Goal: Information Seeking & Learning: Learn about a topic

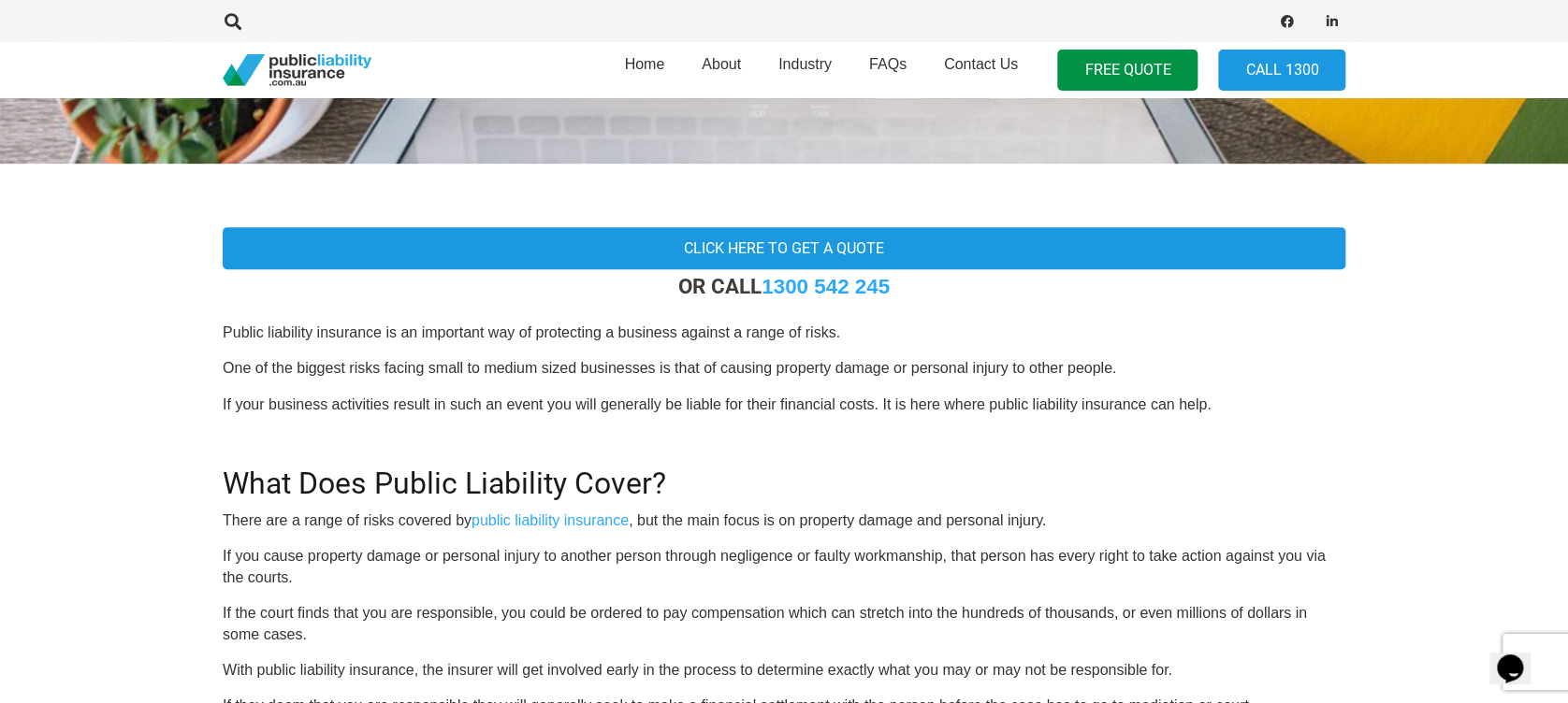
scroll to position [498, 0]
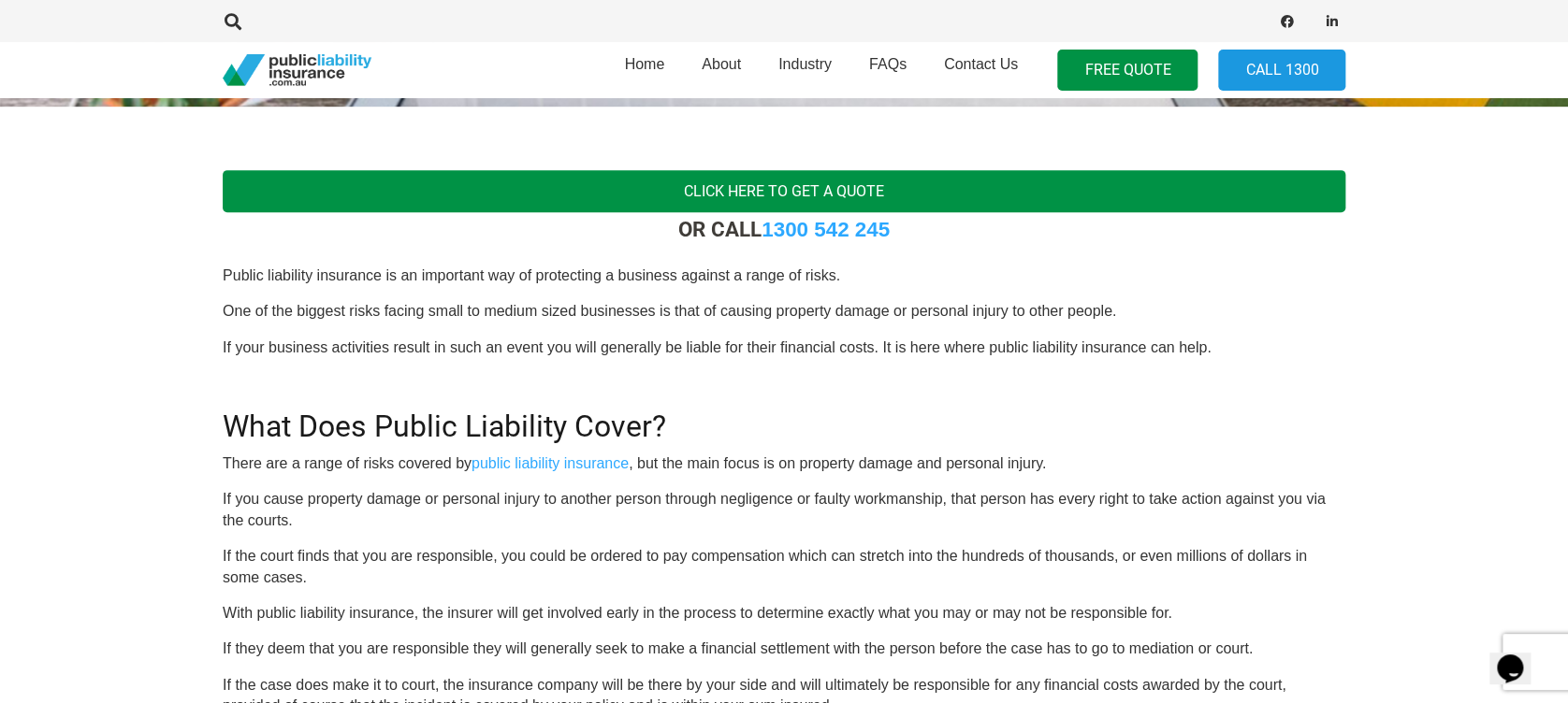
click at [786, 189] on link "Click here to get a quote" at bounding box center [784, 191] width 1123 height 42
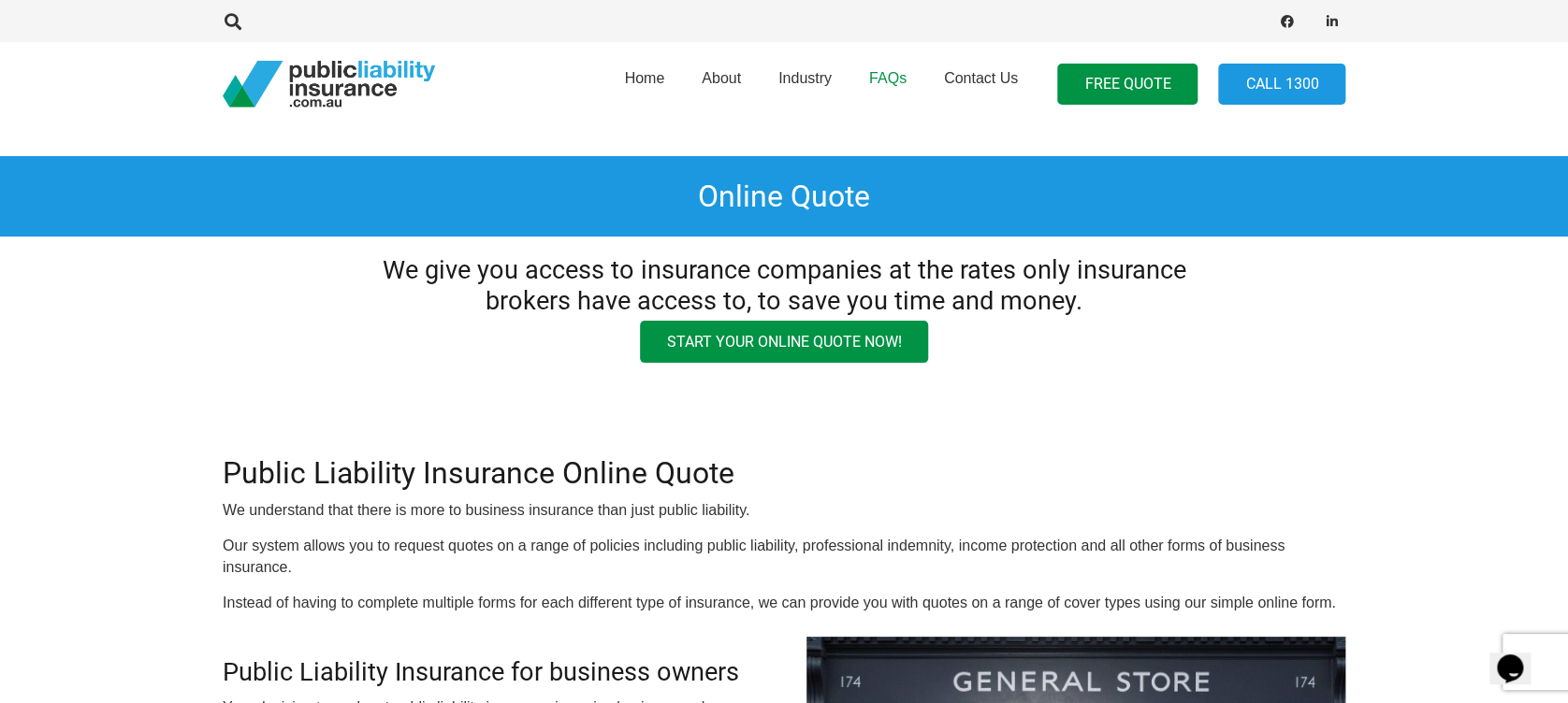
click at [906, 77] on span "FAQs" at bounding box center [888, 78] width 37 height 16
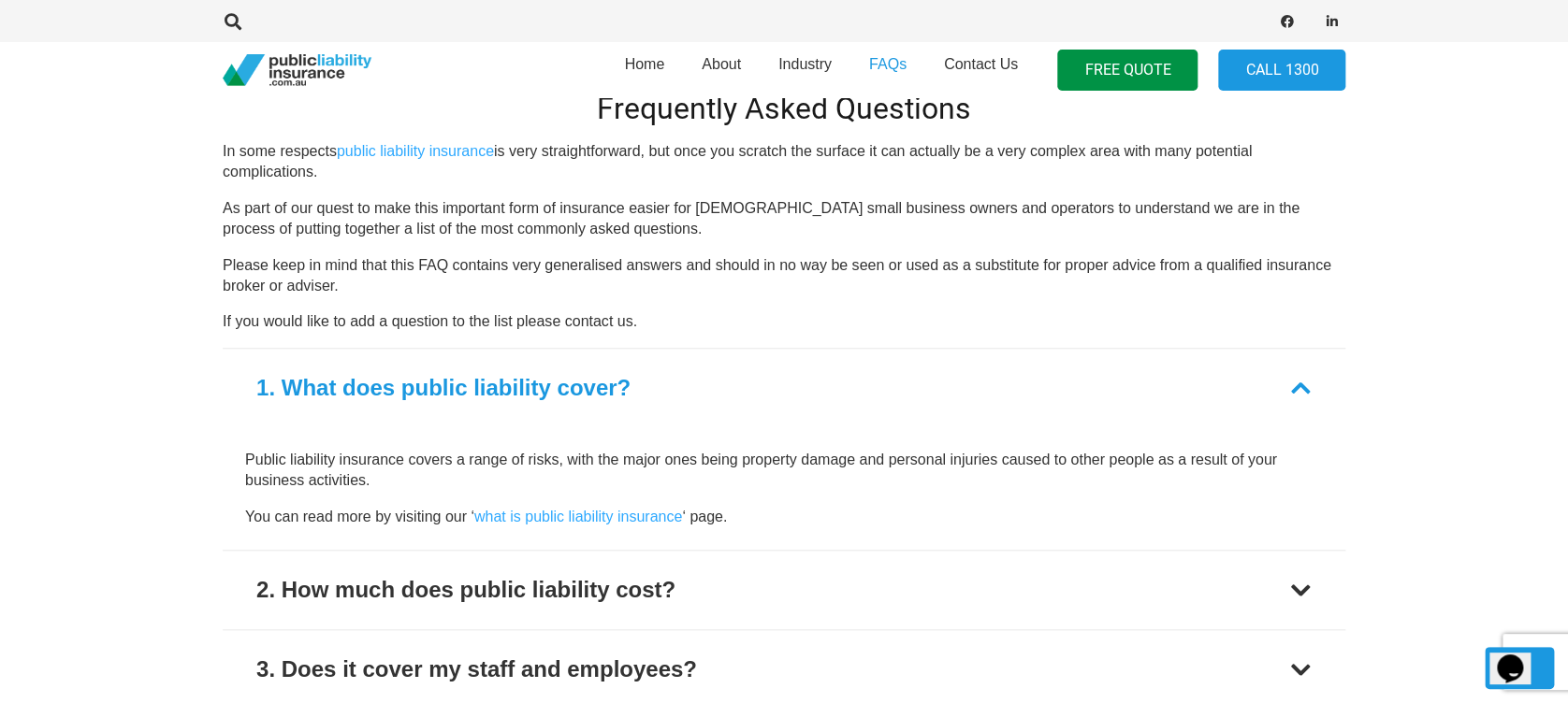
scroll to position [748, 0]
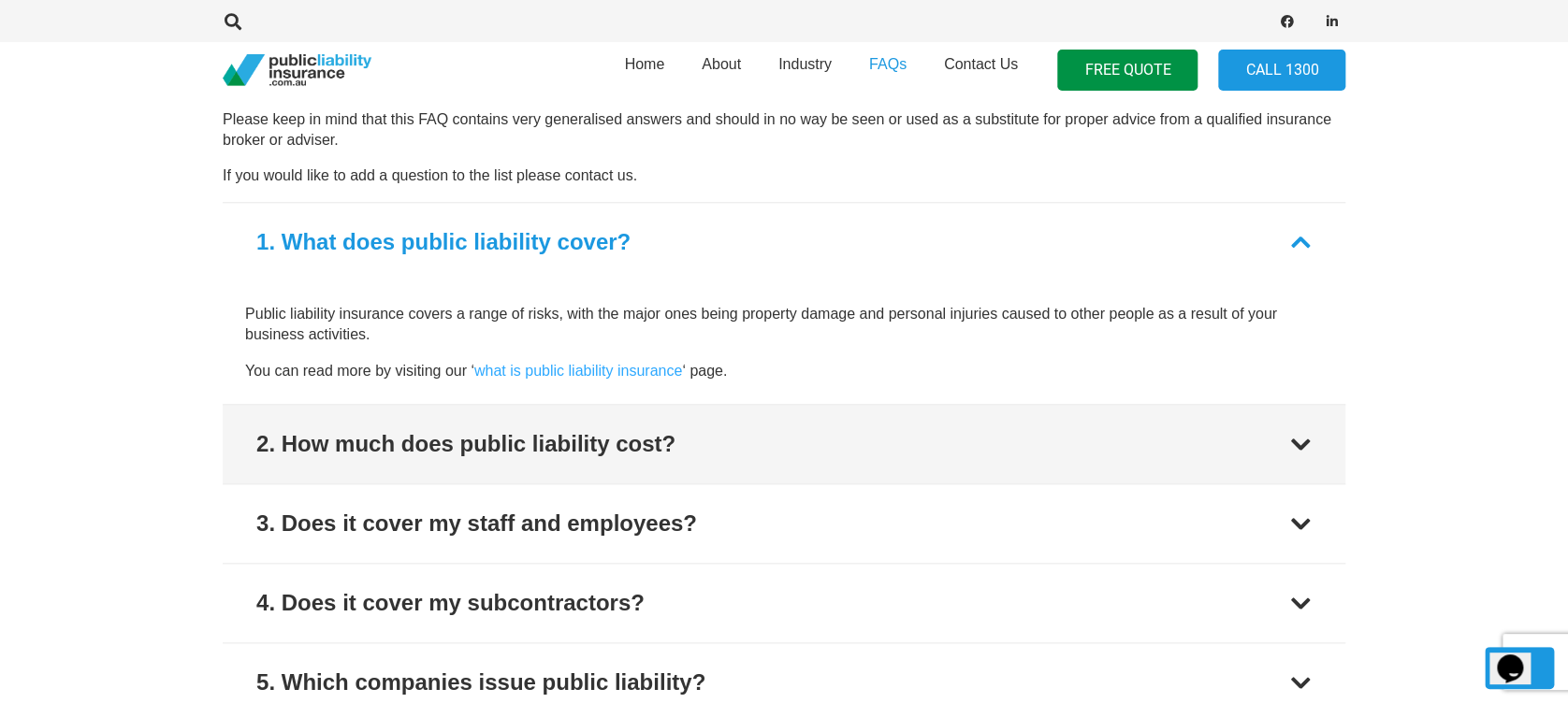
click at [557, 450] on div "2. How much does public liability cost?" at bounding box center [466, 445] width 420 height 34
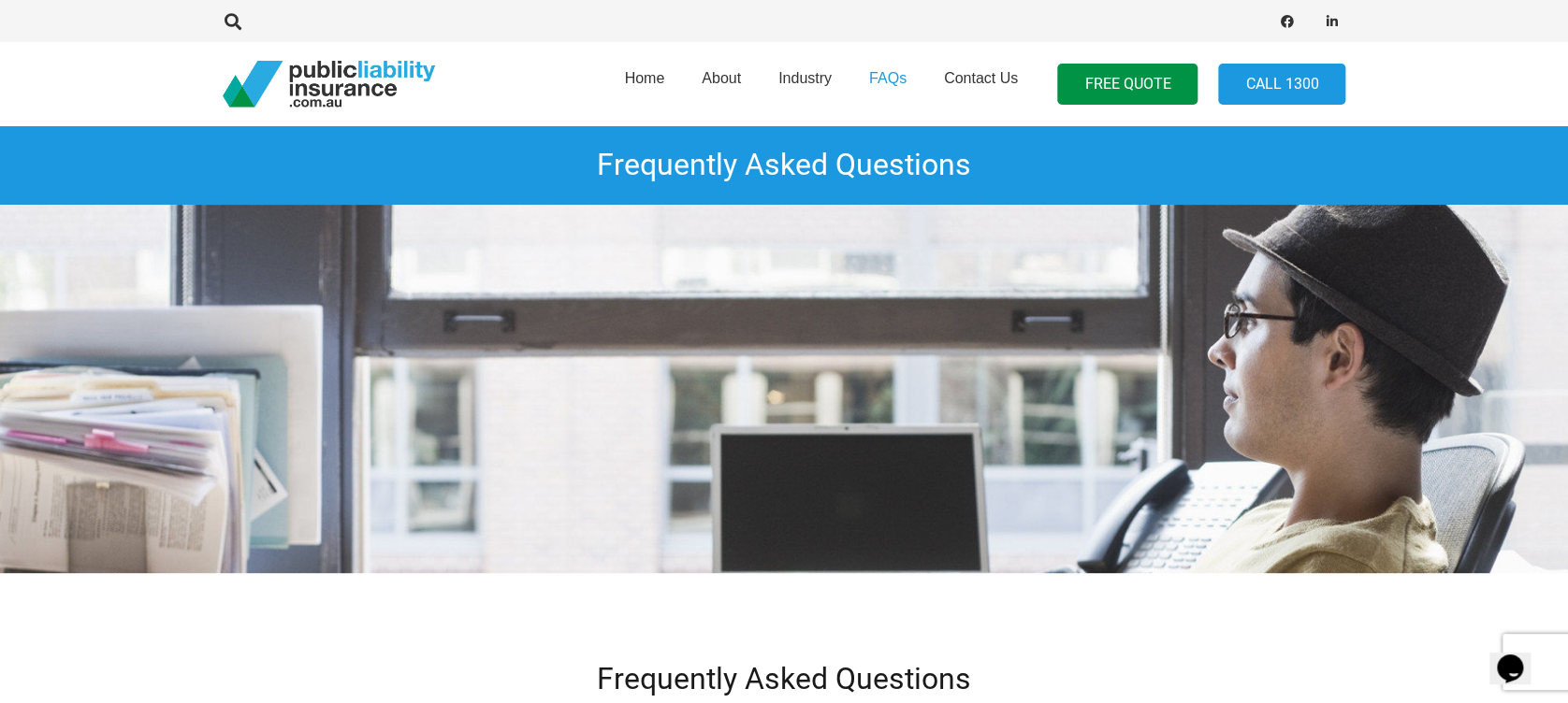
scroll to position [0, 0]
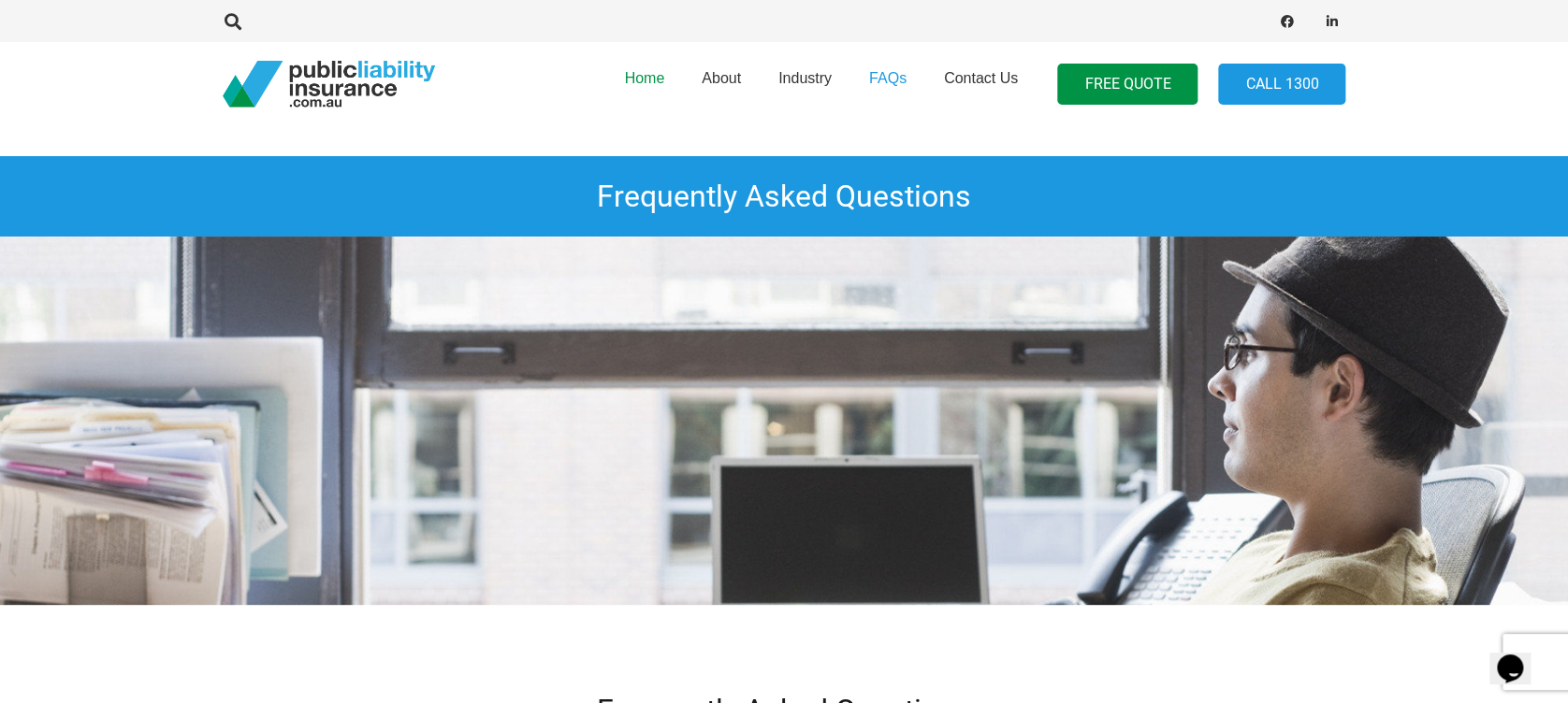
click at [659, 78] on span "Home" at bounding box center [643, 78] width 40 height 16
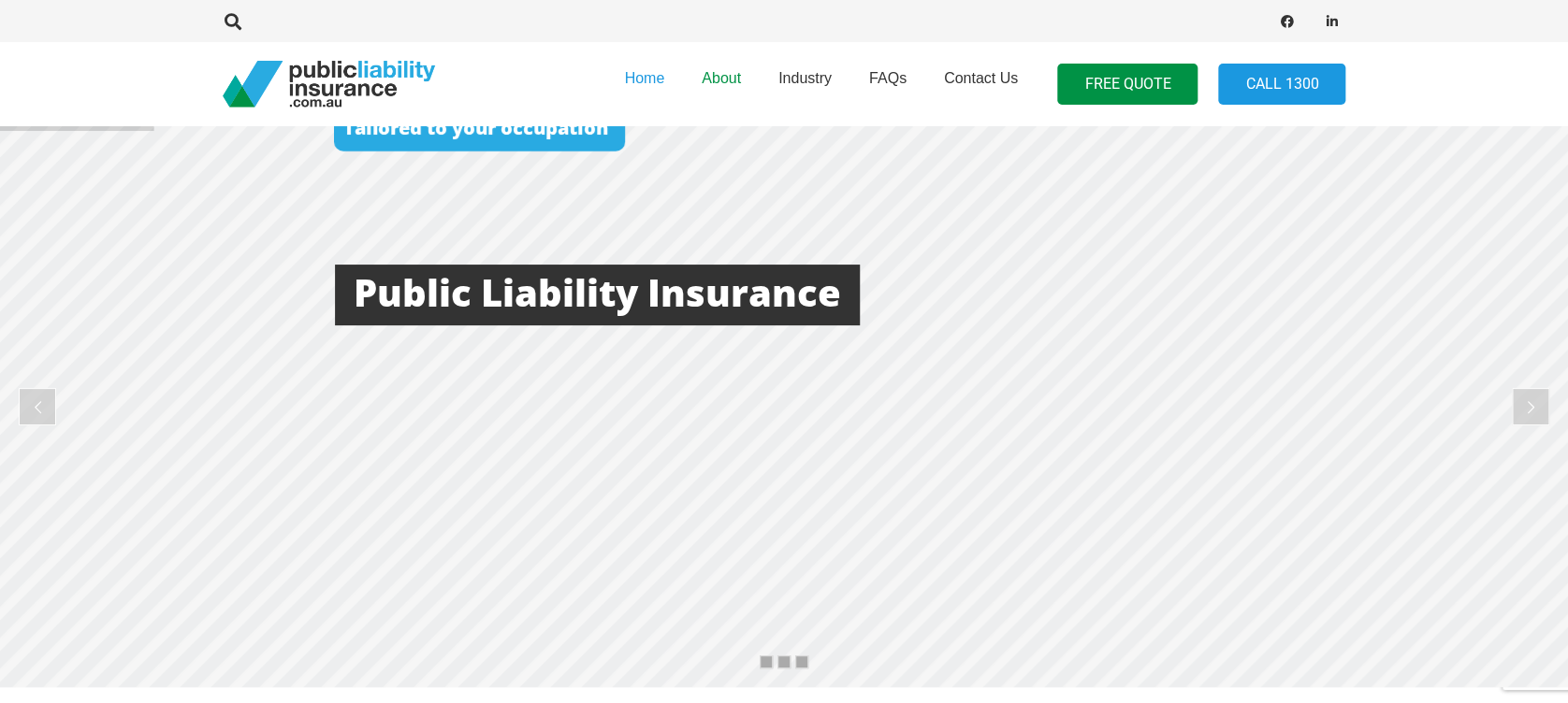
click at [733, 80] on span "About" at bounding box center [721, 78] width 39 height 16
